Goal: Information Seeking & Learning: Learn about a topic

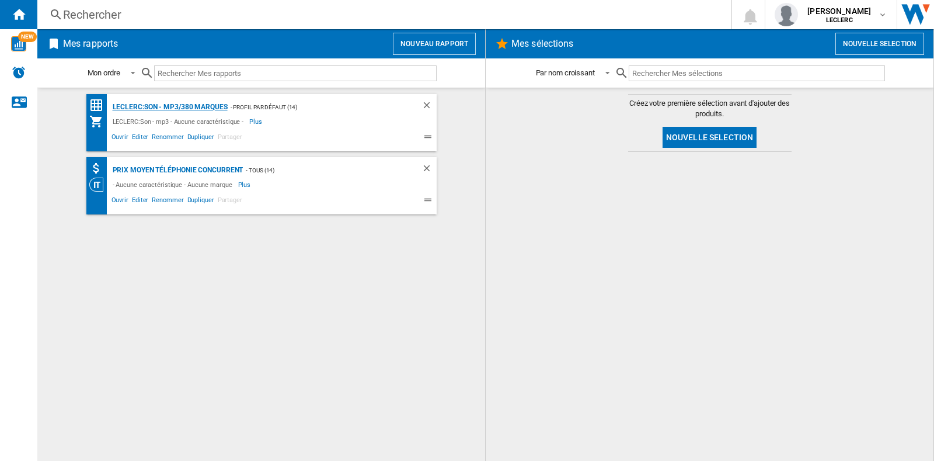
click at [204, 103] on div "LECLERC:Son - mp3/380 marques" at bounding box center [169, 107] width 118 height 15
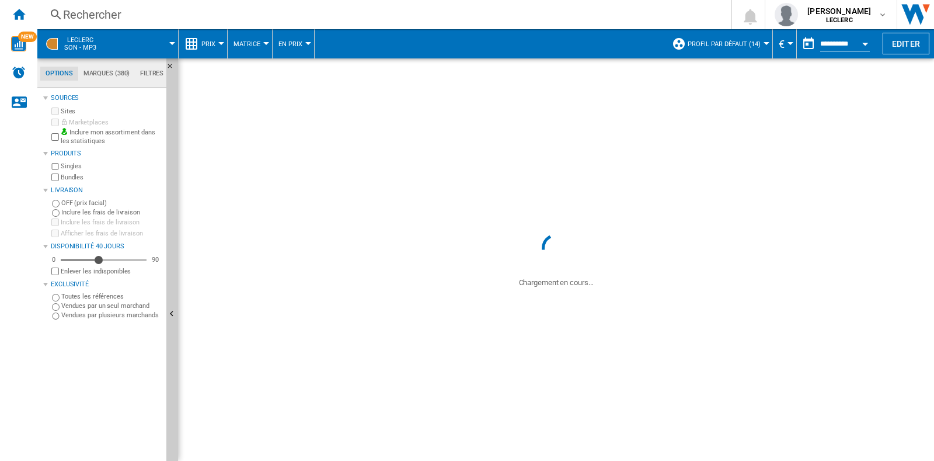
click at [162, 16] on div "Rechercher" at bounding box center [382, 14] width 638 height 16
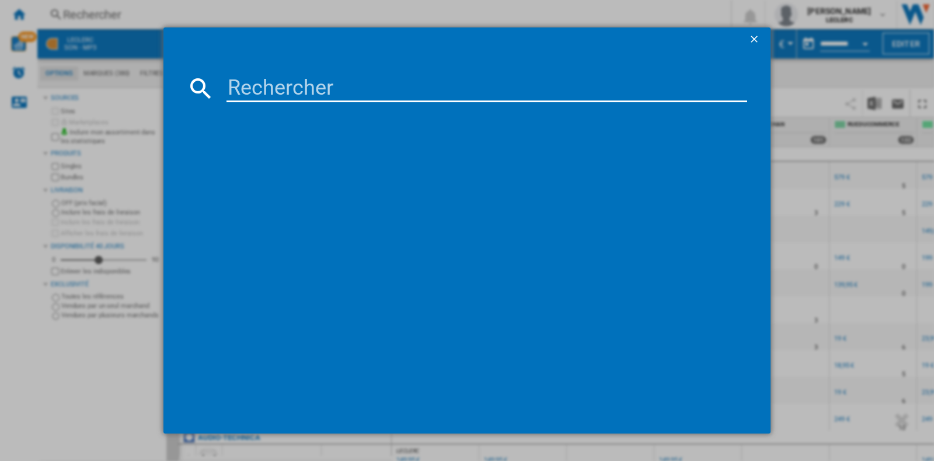
click at [253, 76] on input at bounding box center [487, 88] width 521 height 28
paste input "6925281993343"
type input "6925281993343"
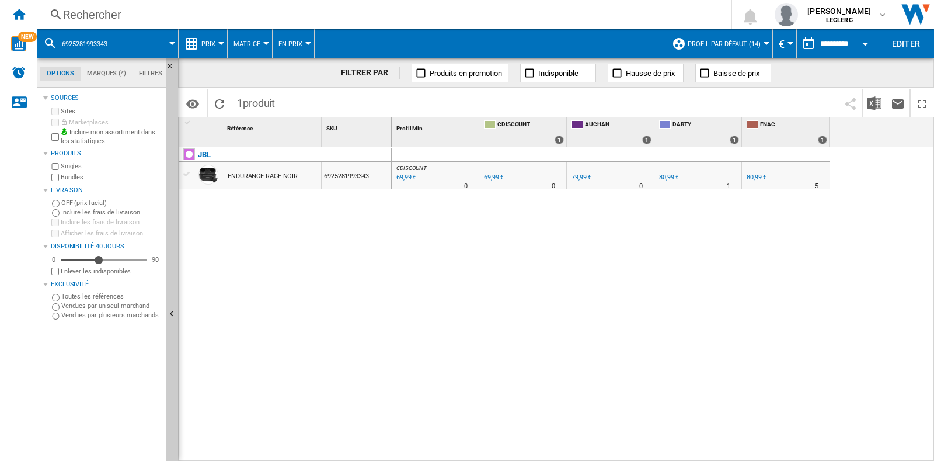
click at [210, 36] on button "Prix" at bounding box center [211, 43] width 20 height 29
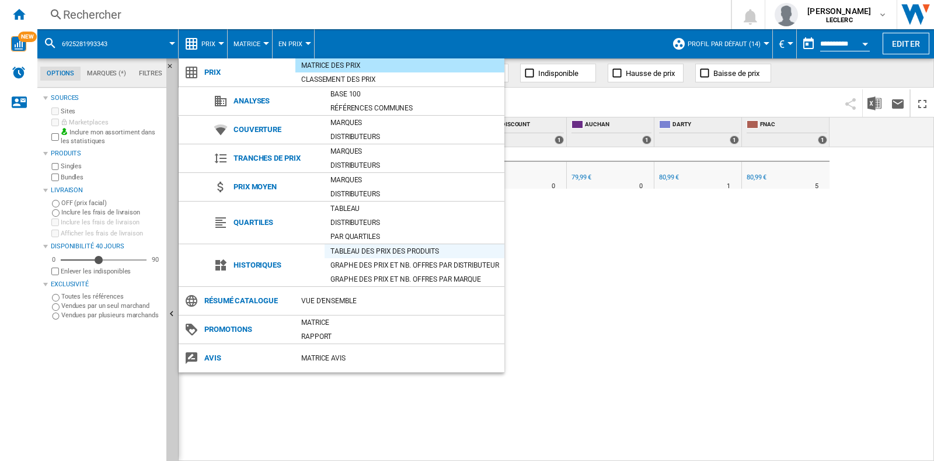
click at [358, 248] on div "Tableau des prix des produits" at bounding box center [415, 251] width 180 height 12
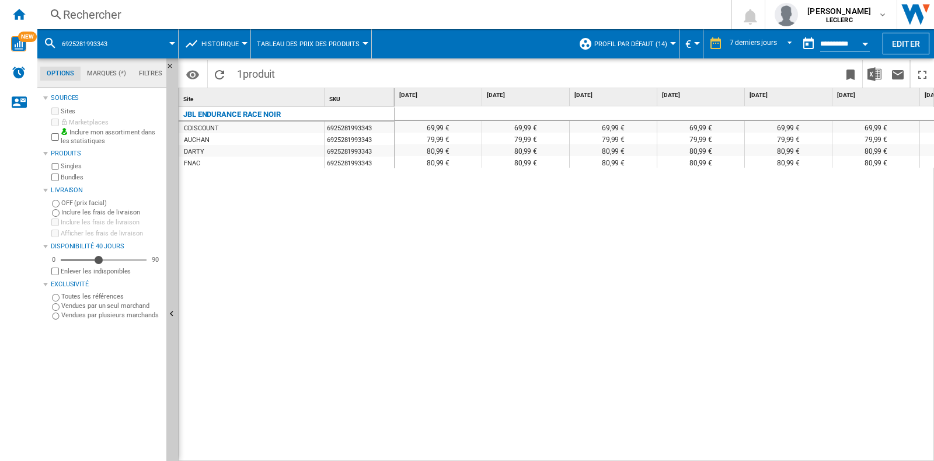
click at [236, 44] on span "Historique" at bounding box center [219, 44] width 37 height 8
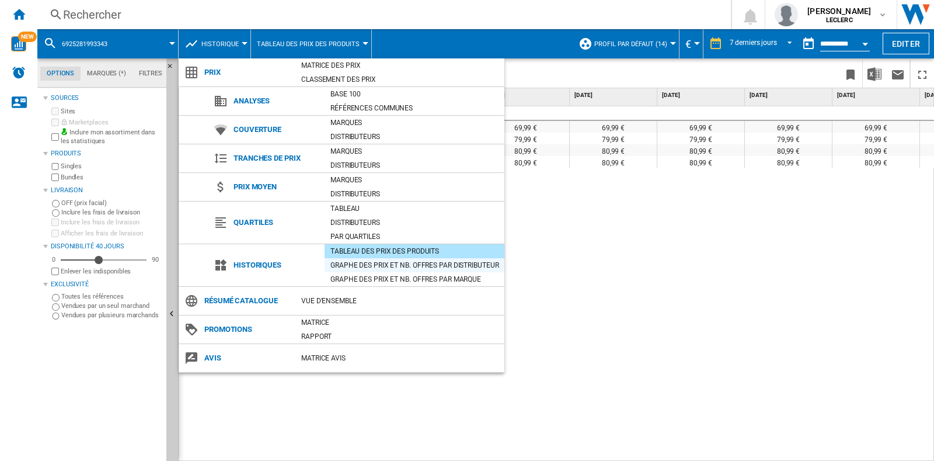
click at [398, 261] on div "Graphe des prix et nb. offres par distributeur" at bounding box center [415, 265] width 180 height 12
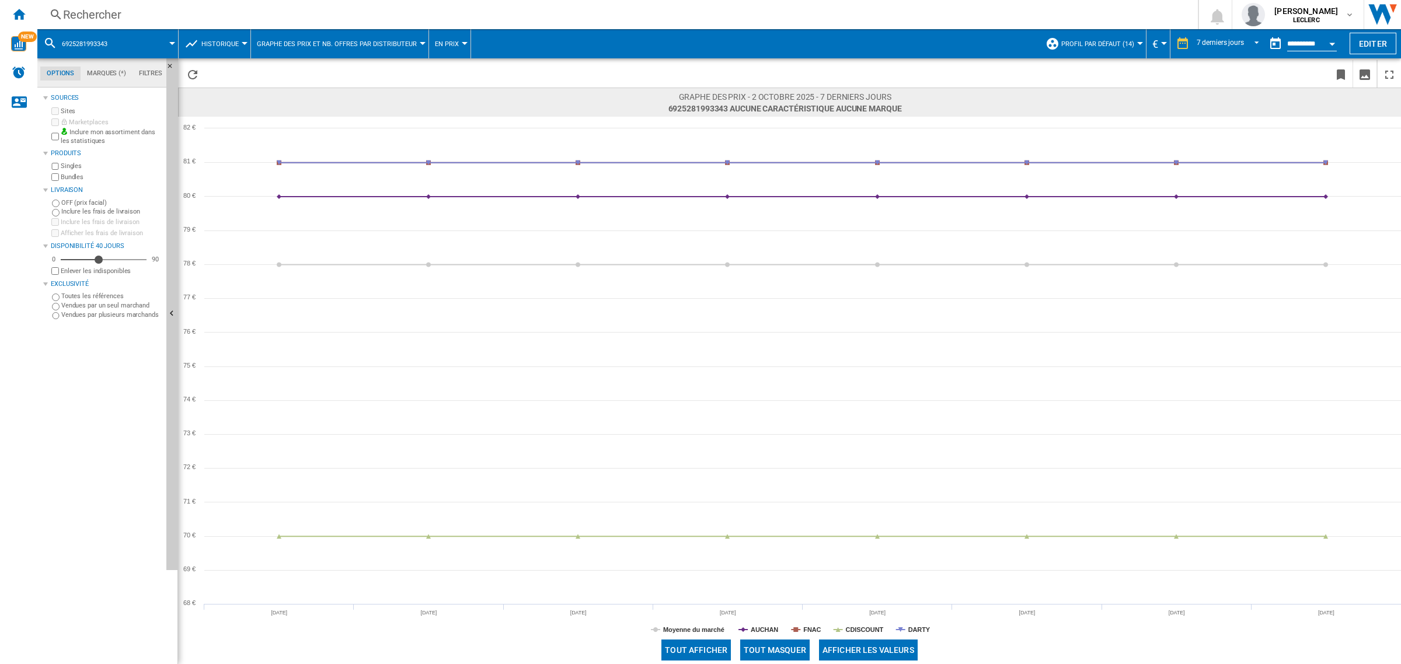
click at [883, 460] on button "Afficher les valeurs" at bounding box center [868, 650] width 99 height 21
click at [882, 460] on button "Masquer les valeurs" at bounding box center [868, 650] width 99 height 21
